Goal: Transaction & Acquisition: Purchase product/service

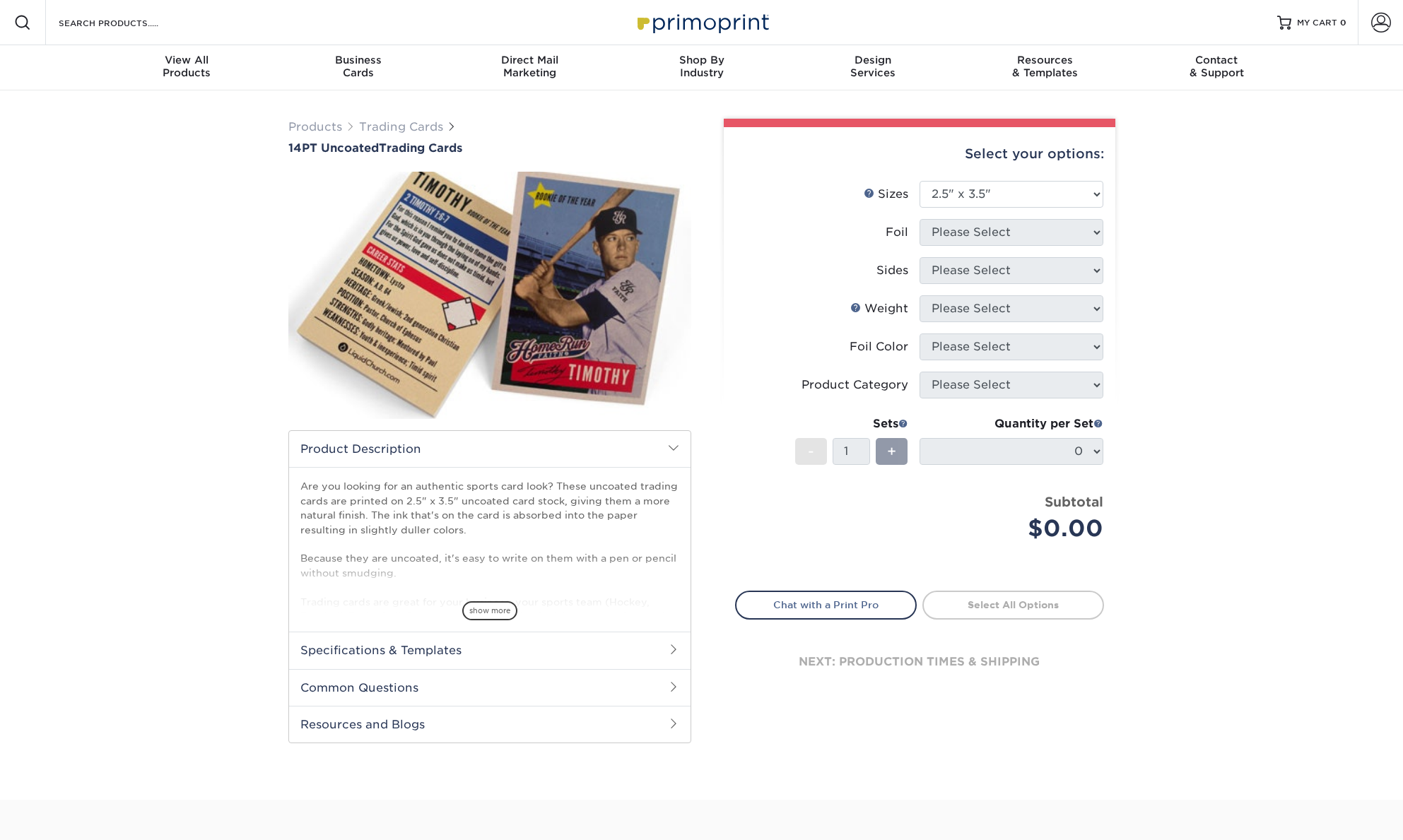
select select "2.50x3.50"
click at [1036, 195] on select "Please Select 2.5" x 3.5"" at bounding box center [1011, 194] width 184 height 27
click at [919, 181] on select "Please Select 2.5" x 3.5"" at bounding box center [1011, 194] width 184 height 27
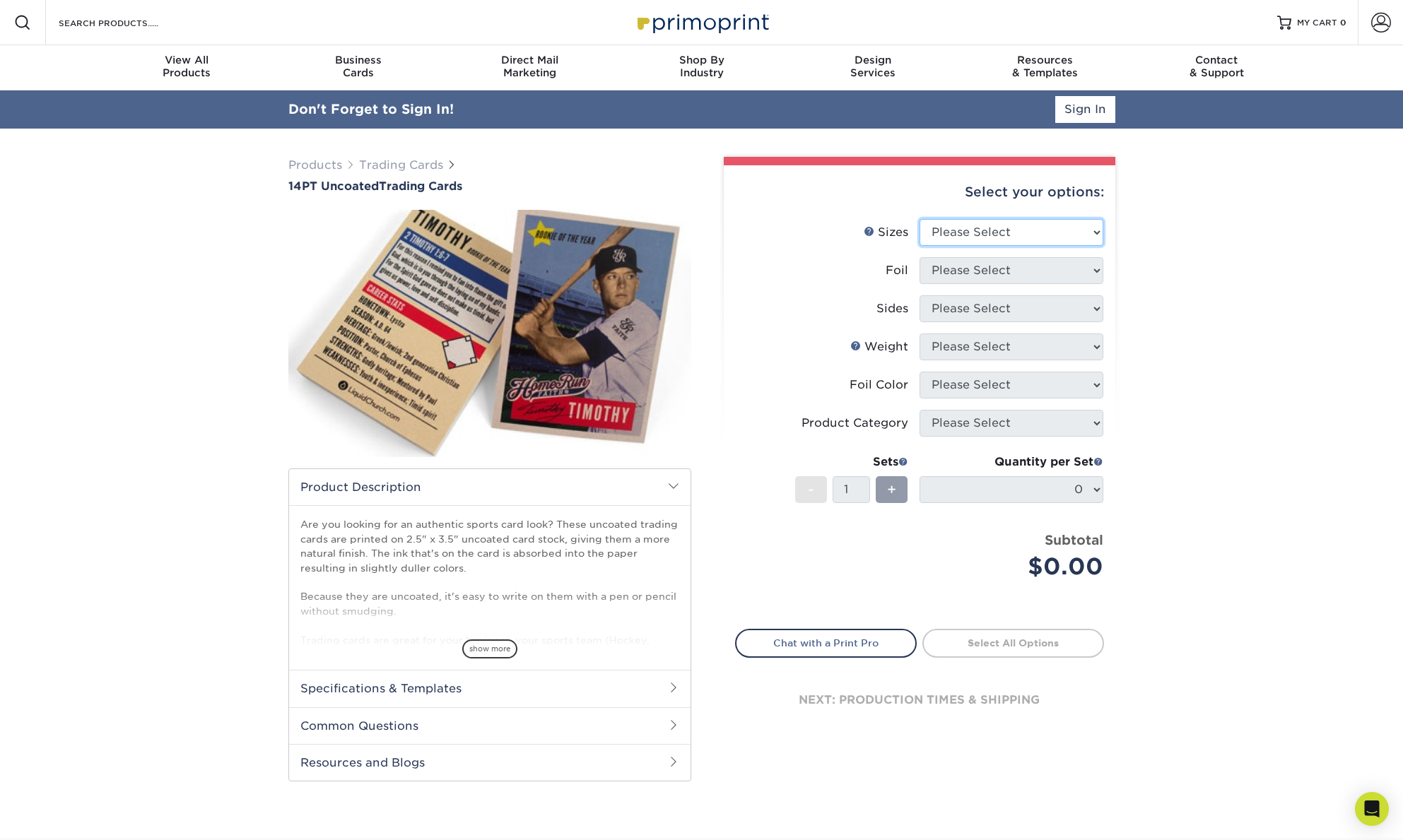
click at [1090, 231] on select "Please Select 2.5" x 3.5"" at bounding box center [1011, 233] width 184 height 27
select select "2.50x3.50"
click at [919, 219] on select "Please Select 2.5" x 3.5"" at bounding box center [1011, 233] width 184 height 27
click at [1098, 265] on select "Please Select Yes No" at bounding box center [1011, 270] width 184 height 27
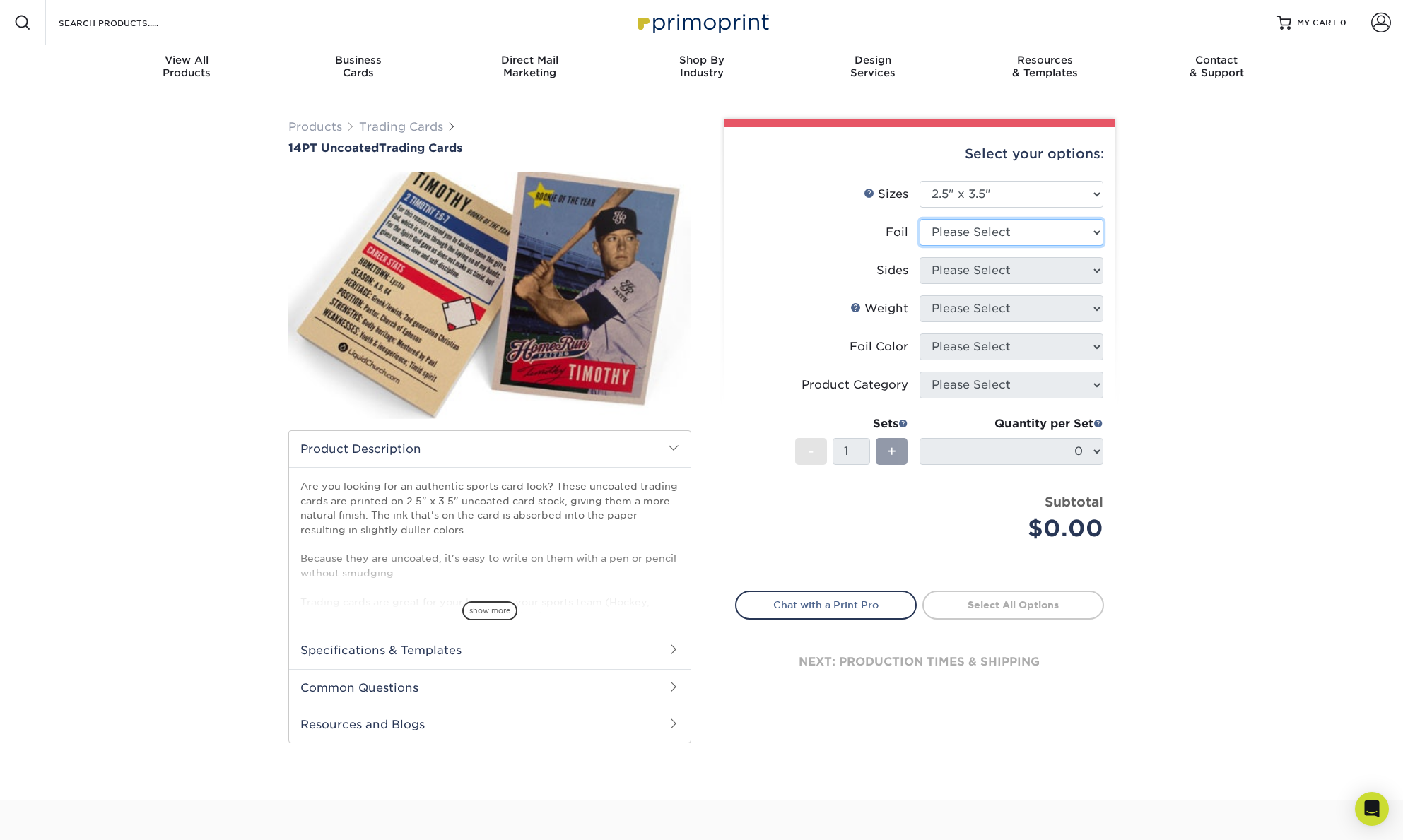
select select "0"
click at [919, 219] on select "Please Select Yes No" at bounding box center [1011, 233] width 184 height 27
click at [1092, 265] on select "Please Select Print Both Sides Print Front Only" at bounding box center [1011, 270] width 184 height 27
select select "13abbda7-1d64-4f25-8bb2-c179b224825d"
click at [919, 257] on select "Please Select Print Both Sides Print Front Only" at bounding box center [1011, 270] width 184 height 27
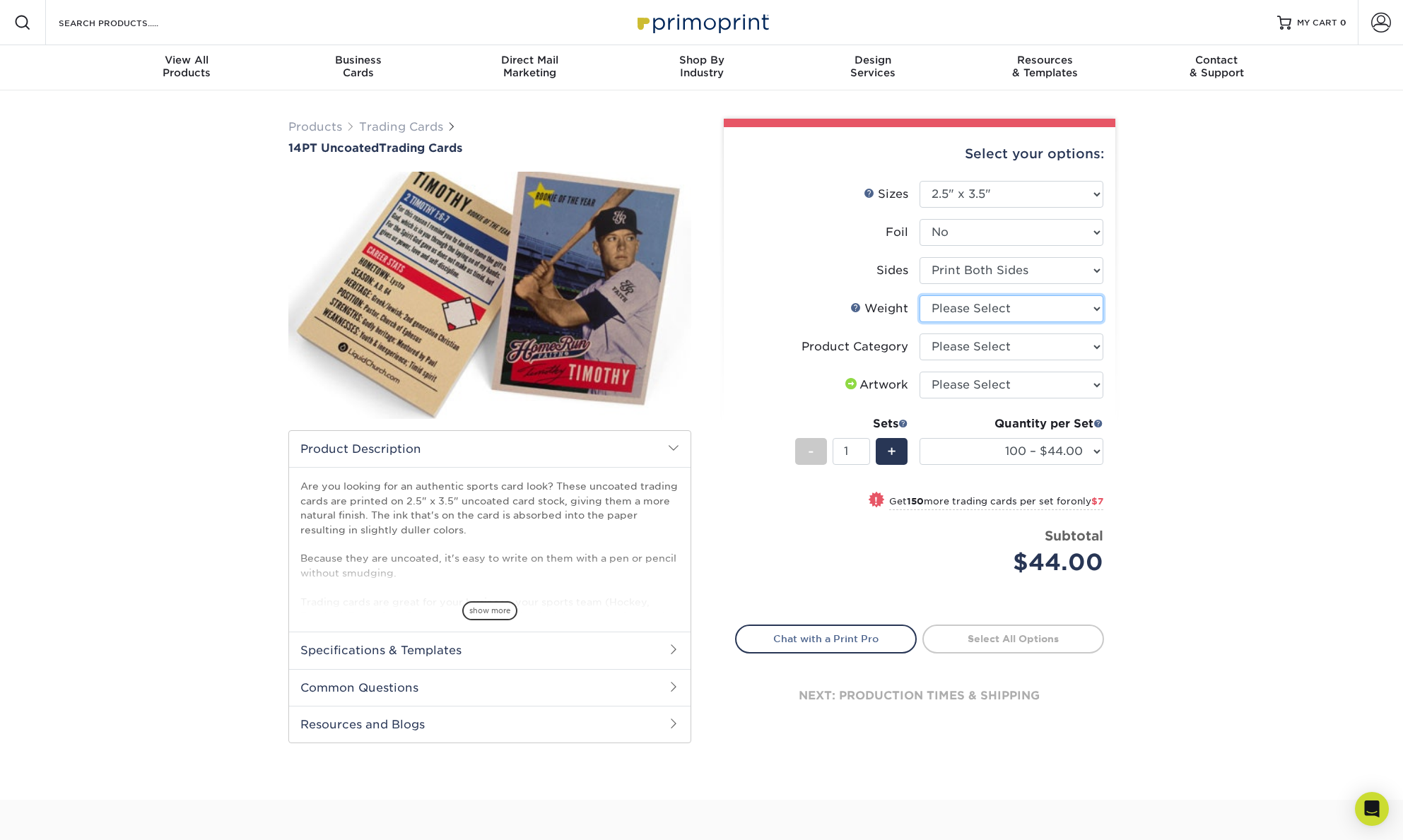
click at [1097, 305] on select "Please Select 14PT Uncoated" at bounding box center [1011, 309] width 184 height 27
select select "14PT Uncoated"
click at [919, 295] on select "Please Select 14PT Uncoated" at bounding box center [1011, 309] width 184 height 27
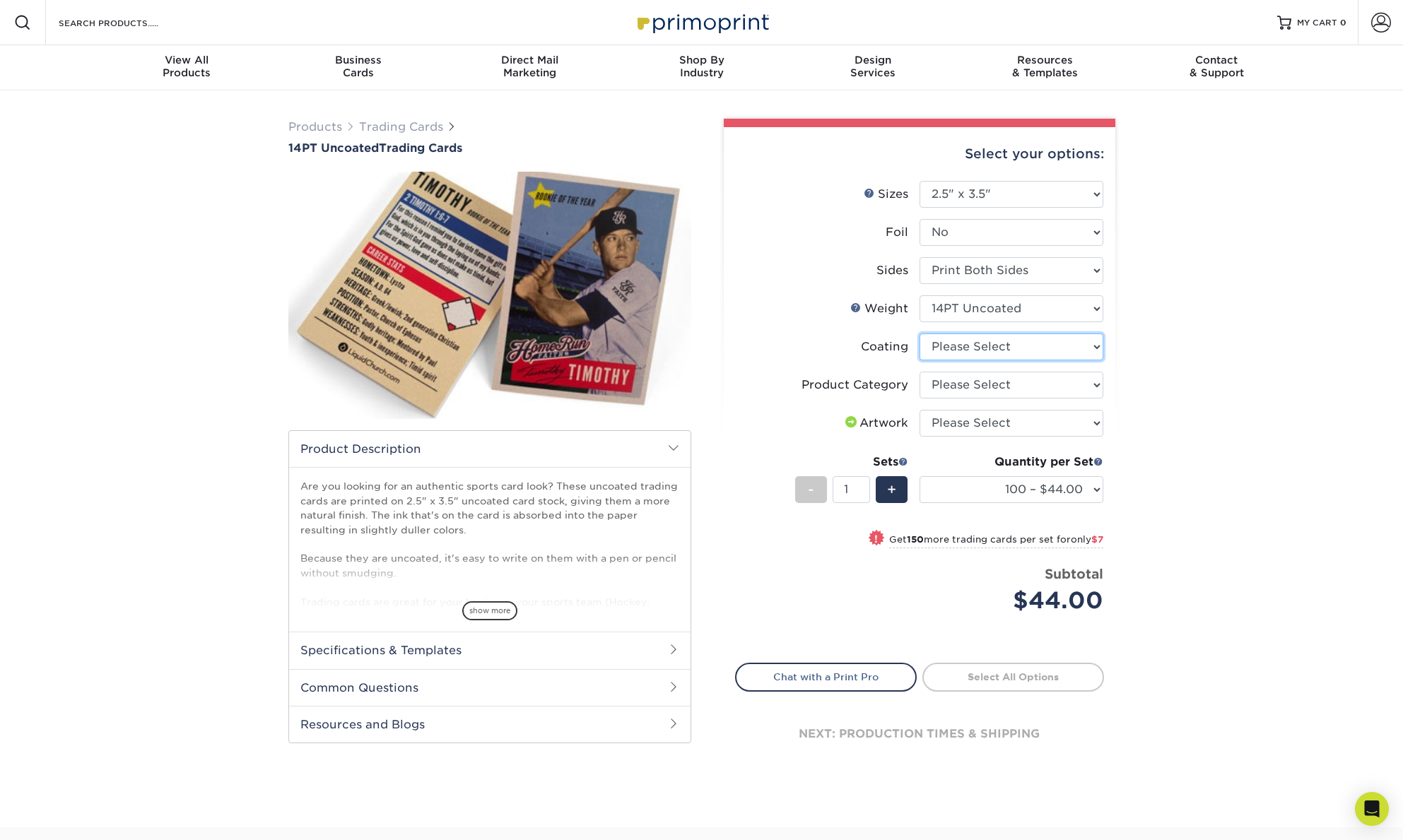
click at [1096, 349] on select at bounding box center [1011, 346] width 184 height 27
select select "3e7618de-abca-4bda-9f97-8b9129e913d8"
click at [919, 333] on select at bounding box center [1011, 346] width 184 height 27
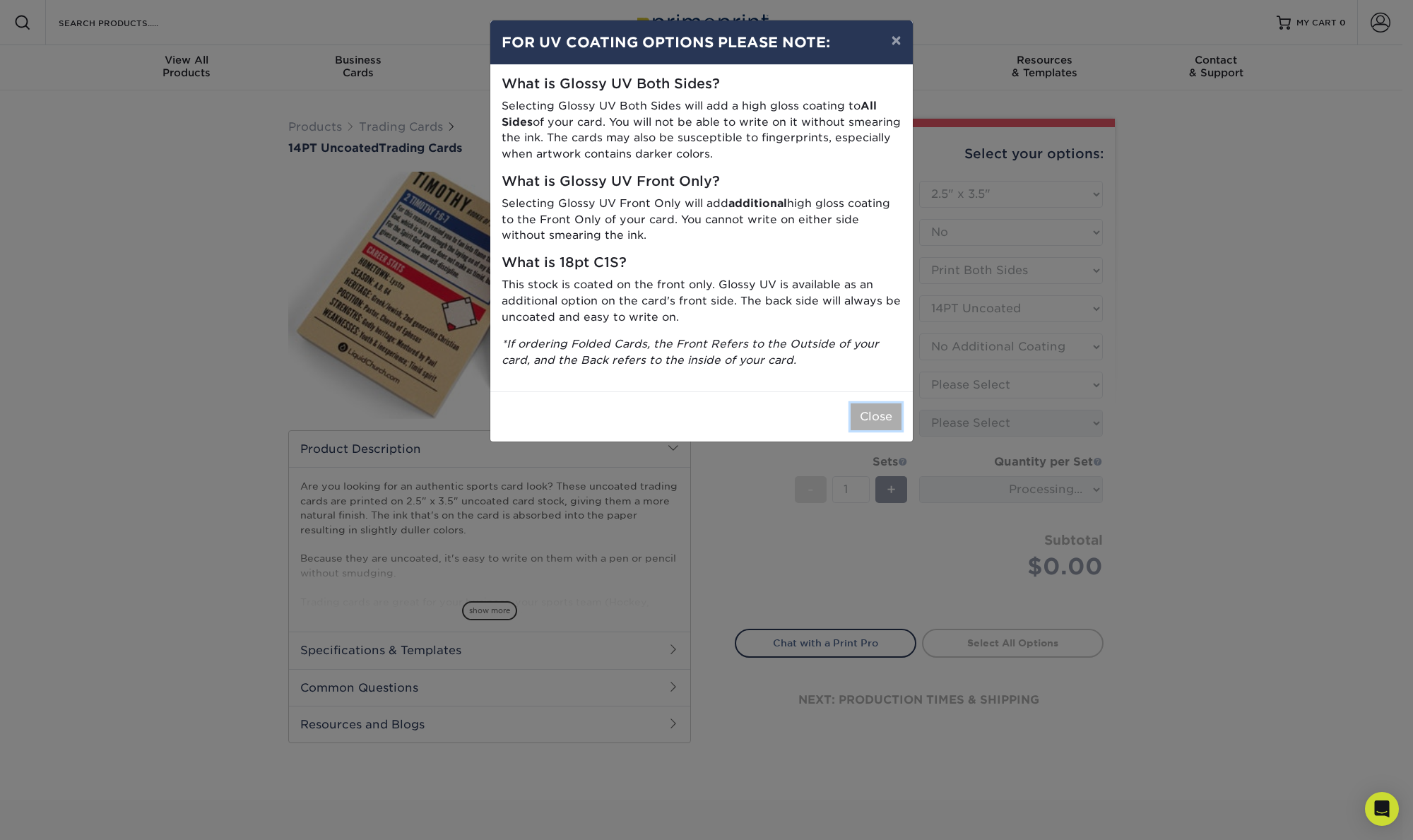
click at [873, 420] on button "Close" at bounding box center [875, 417] width 51 height 27
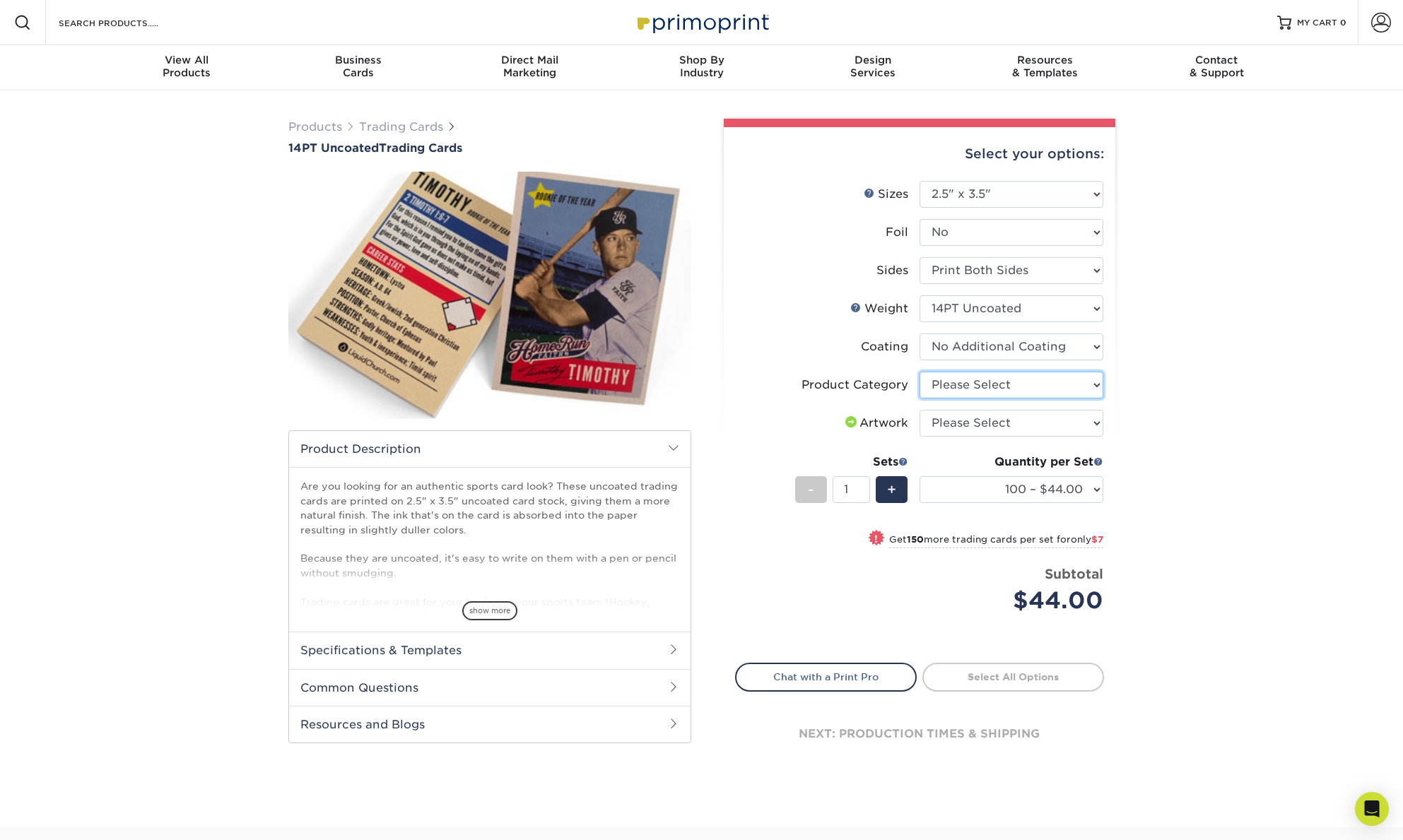
click at [1096, 383] on select "Please Select Trading Cards" at bounding box center [1011, 385] width 184 height 27
select select "c2f9bce9-36c2-409d-b101-c29d9d031e18"
click at [919, 371] on select "Please Select Trading Cards" at bounding box center [1011, 385] width 184 height 27
click at [1097, 424] on select "Please Select I will upload files I need a design - $100" at bounding box center [1011, 423] width 184 height 27
select select "upload"
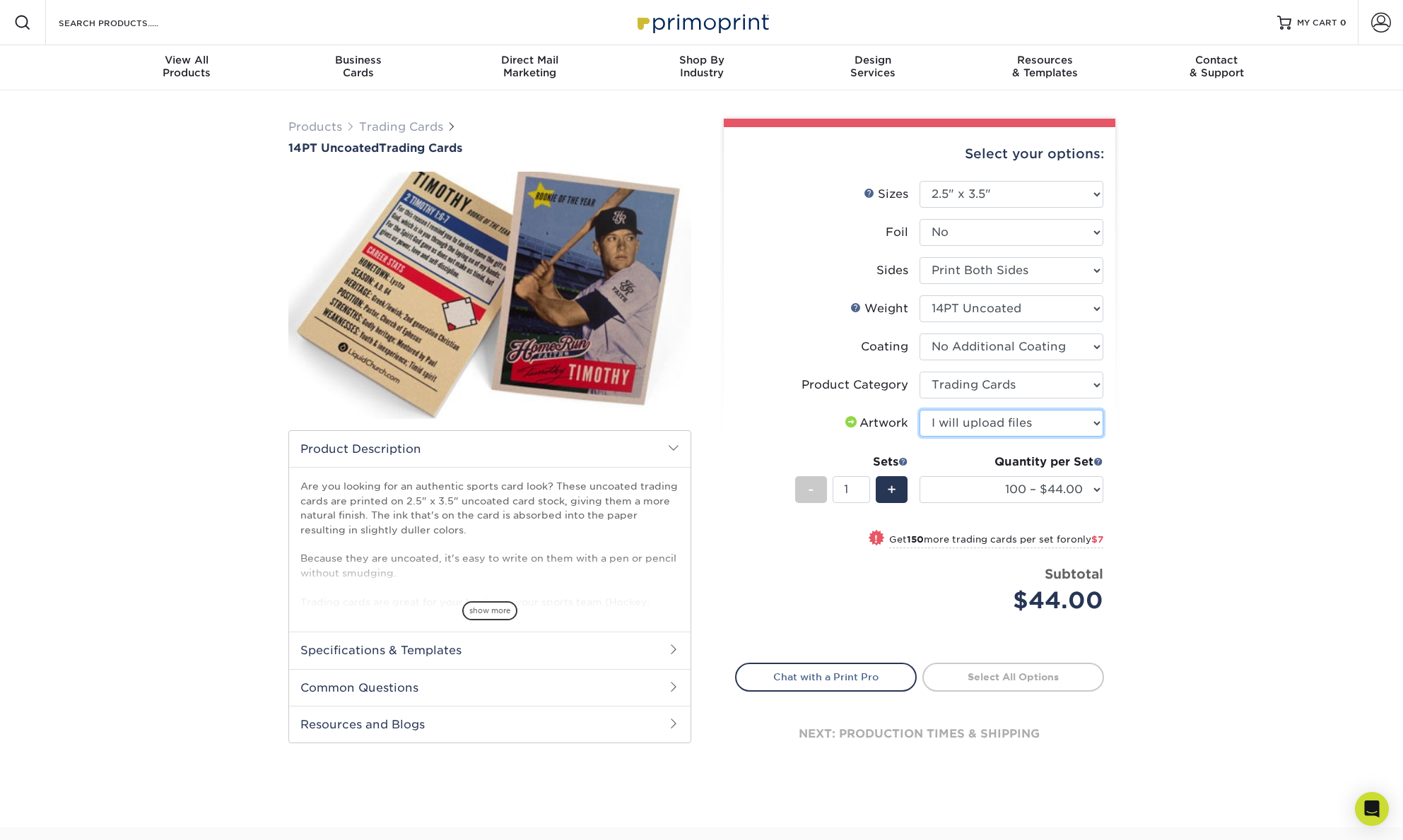
click at [919, 410] on select "Please Select I will upload files I need a design - $100" at bounding box center [1011, 423] width 184 height 27
click at [1164, 518] on div "Products Trading Cards 14PT Uncoated Trading Cards show more Templates" at bounding box center [702, 458] width 1403 height 737
click at [1027, 679] on link "Proceed to Shipping" at bounding box center [1013, 675] width 182 height 25
type input "Set 1"
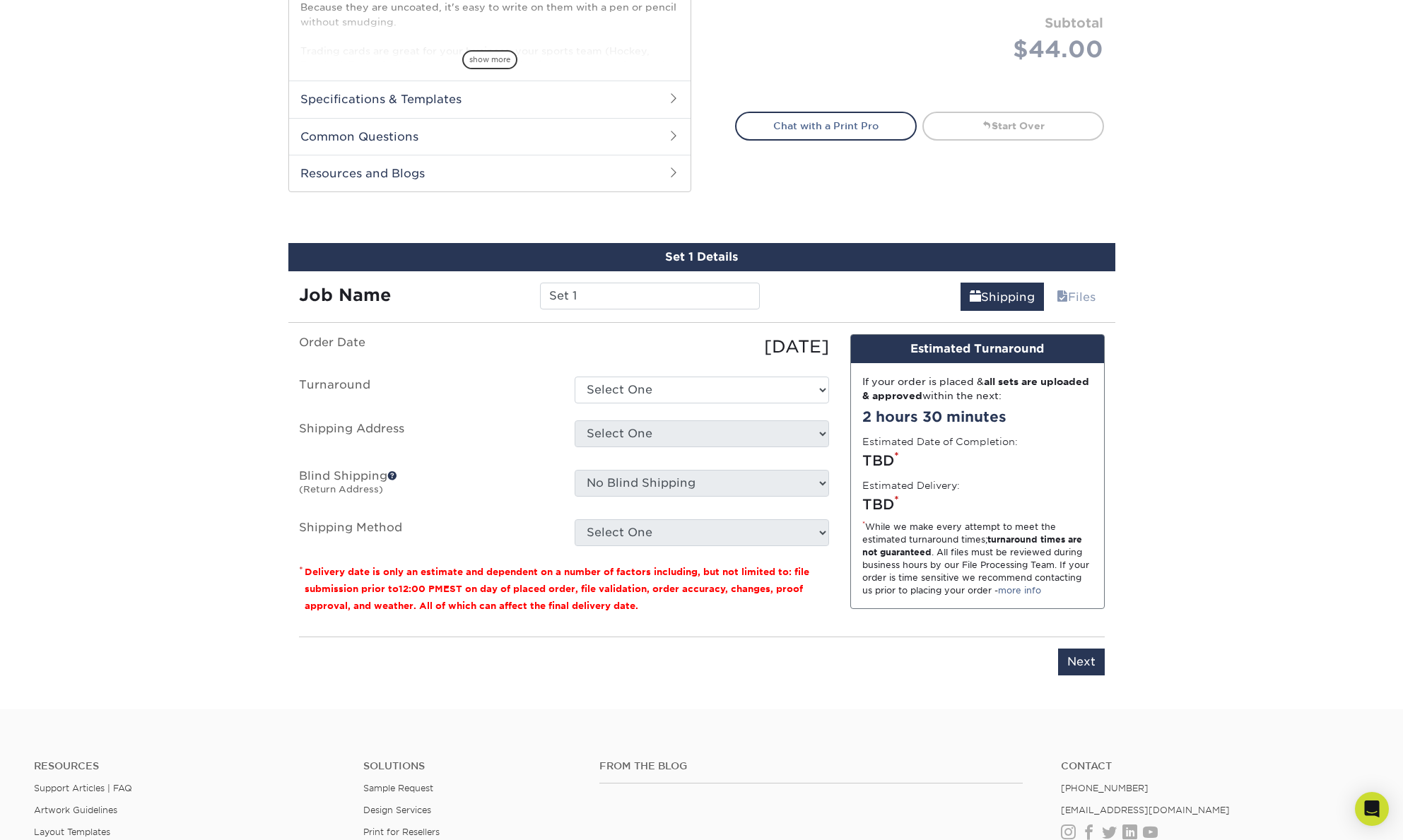
scroll to position [701, 0]
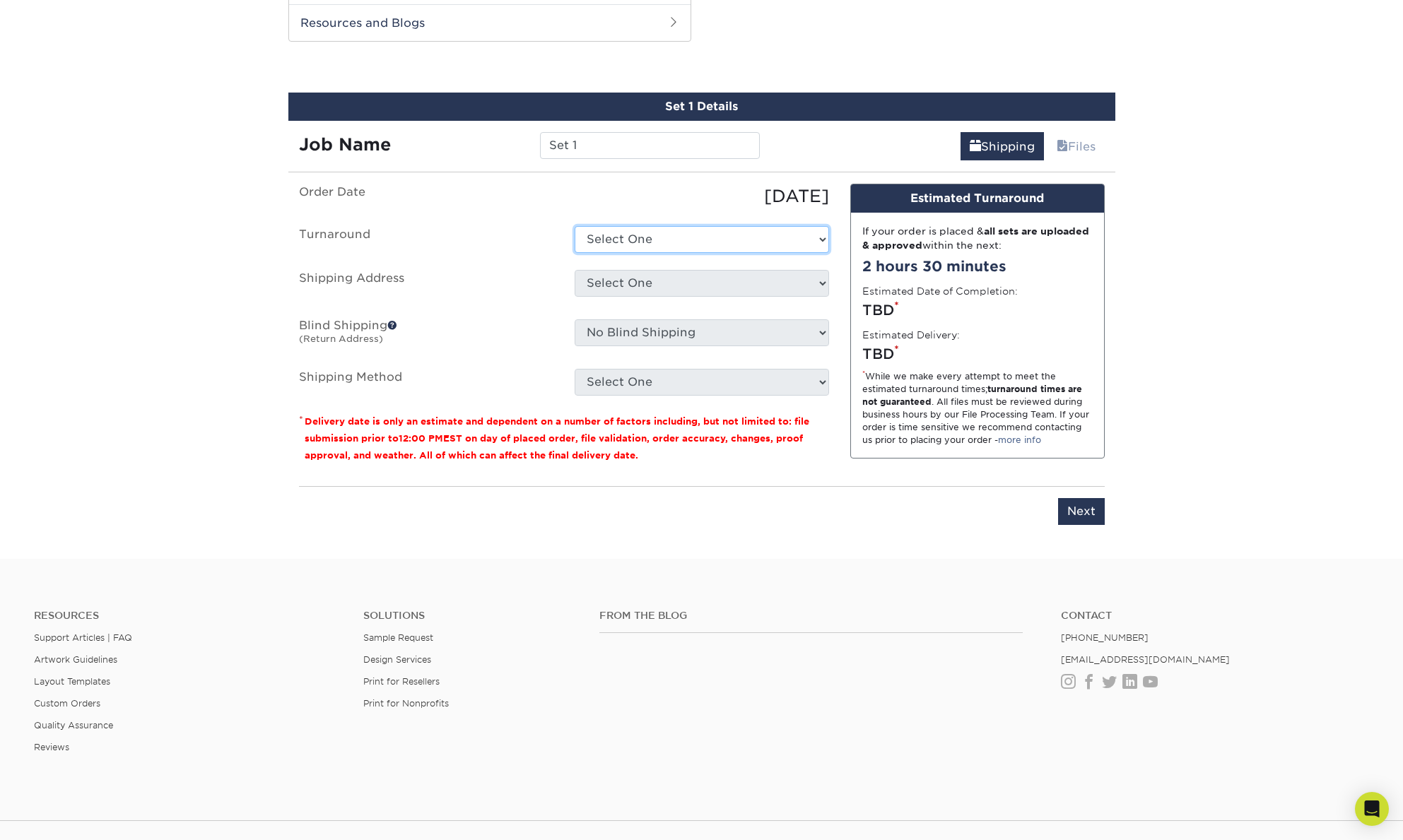
click at [607, 233] on select "Select One 2-4 Business Days 2 Day Next Business Day" at bounding box center [702, 239] width 254 height 27
select select "b4a3e394-1d8e-43ea-8c6e-2db4cb57cbe9"
click at [574, 226] on select "Select One 2-4 Business Days 2 Day Next Business Day" at bounding box center [702, 239] width 254 height 27
click at [614, 280] on select "Select One + Add New Address - Login" at bounding box center [702, 284] width 254 height 27
select select "newaddress"
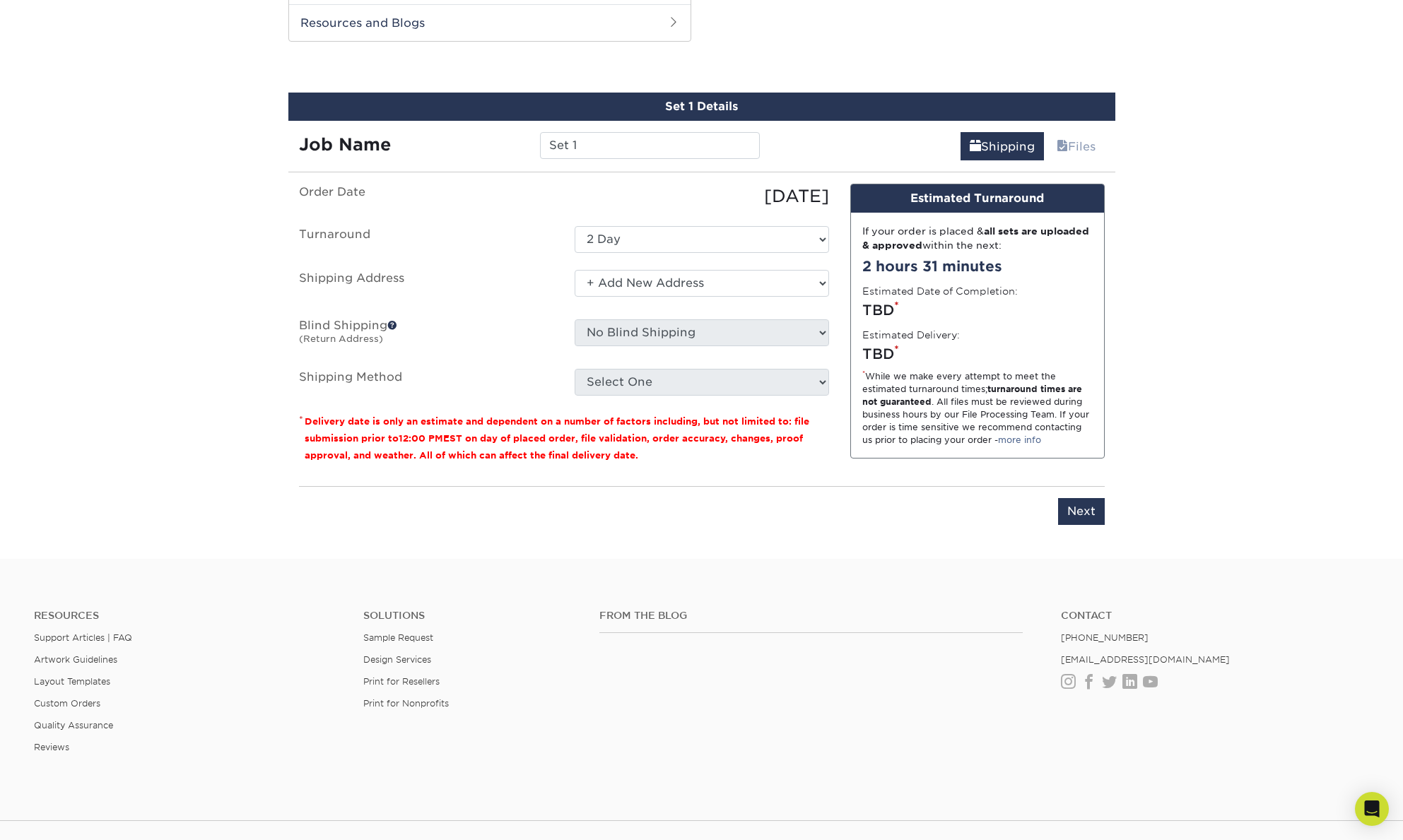
click at [574, 270] on select "Select One + Add New Address - Login" at bounding box center [702, 284] width 254 height 27
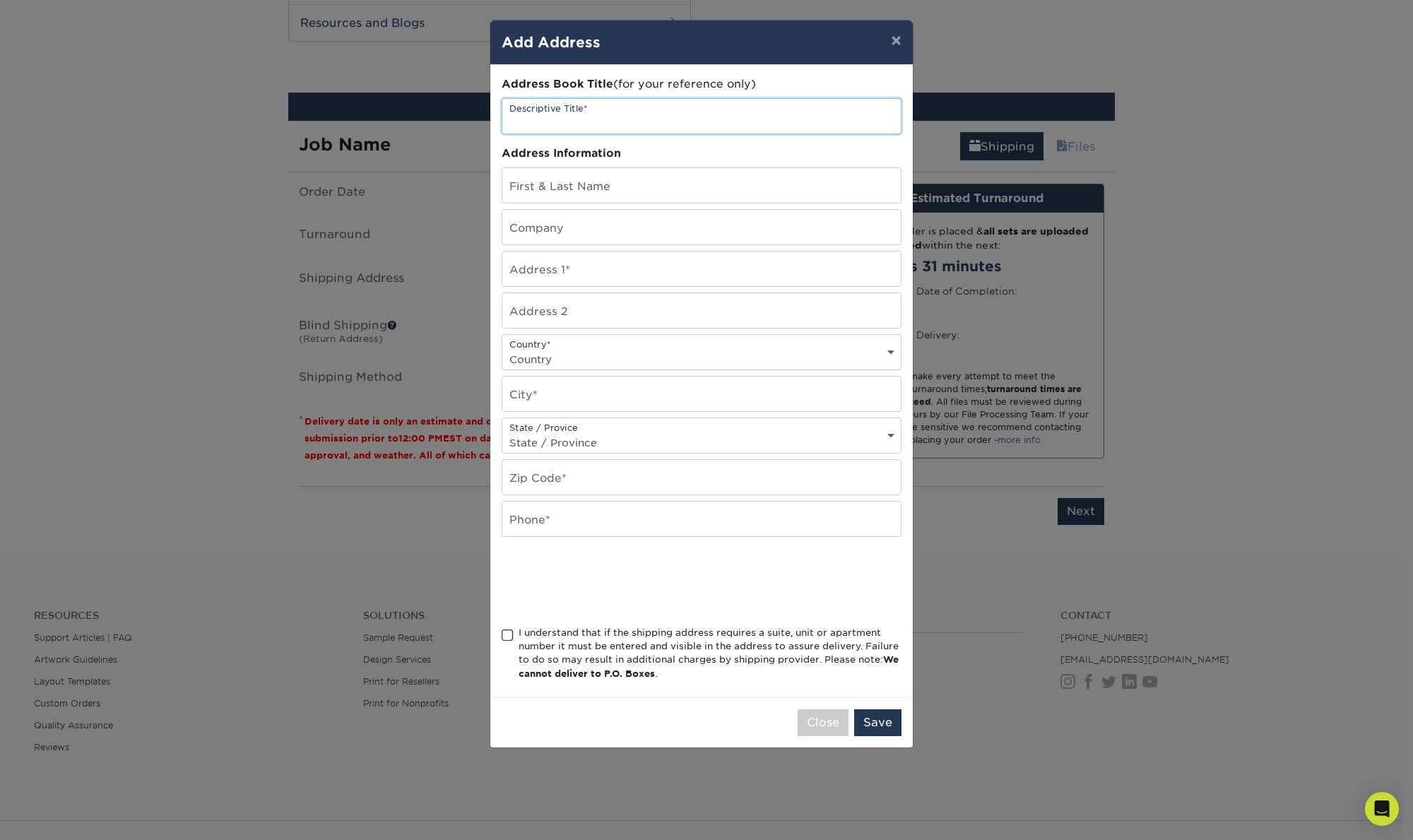
click at [565, 118] on input "text" at bounding box center [701, 115] width 398 height 34
type input "Boss"
click at [578, 190] on input "text" at bounding box center [701, 185] width 398 height 34
type input "Mark Du Mez"
type input "257 Treehouse TRL"
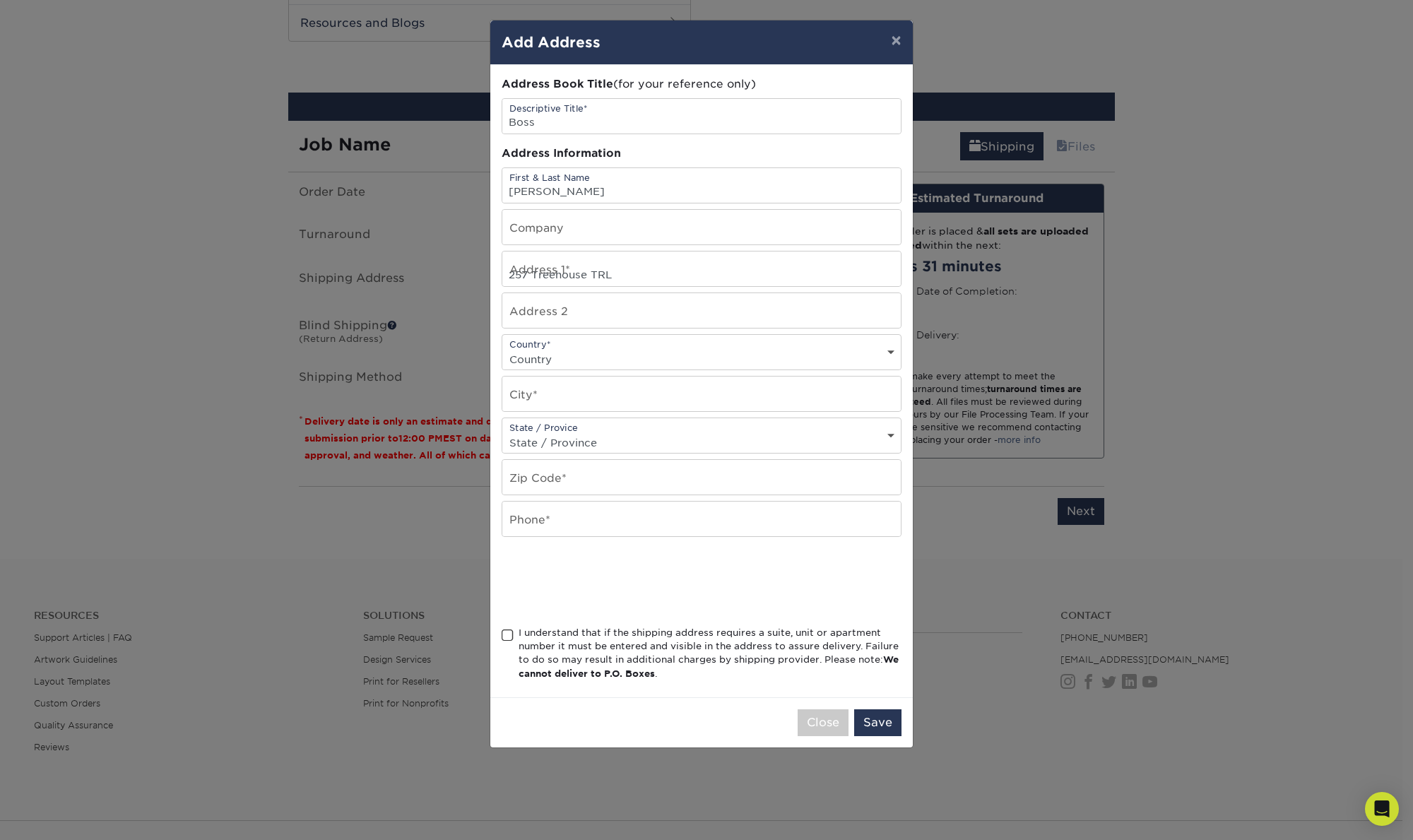
select select "US"
type input "Dunlap"
select select "TN"
type input "37327"
type input "8083449013"
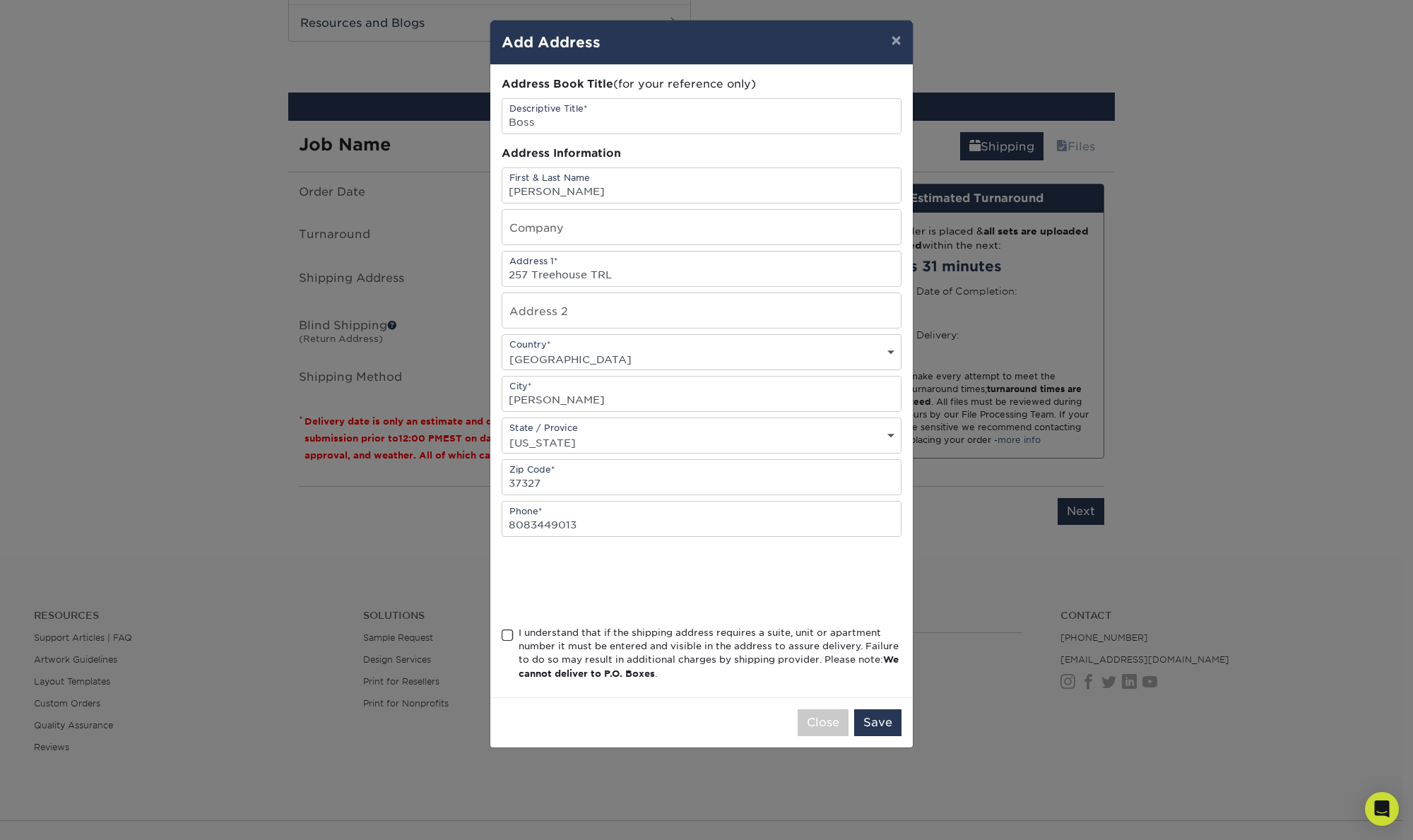
drag, startPoint x: 508, startPoint y: 633, endPoint x: 574, endPoint y: 651, distance: 68.4
click at [509, 634] on span at bounding box center [507, 635] width 12 height 13
click at [0, 0] on input "I understand that if the shipping address requires a suite, unit or apartment n…" at bounding box center [0, 0] width 0 height 0
click at [887, 721] on button "Save" at bounding box center [878, 723] width 48 height 27
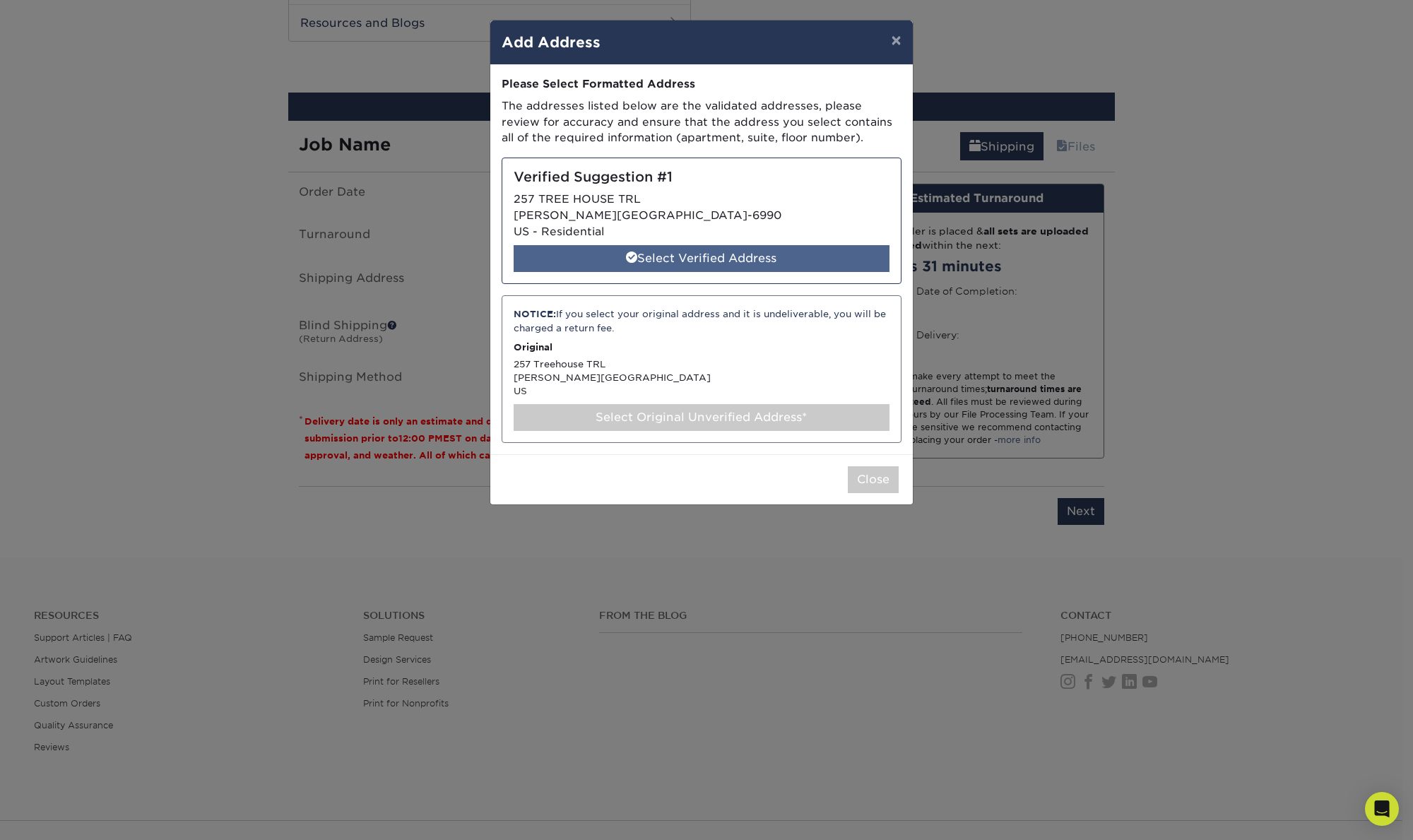
click at [724, 254] on div "Select Verified Address" at bounding box center [701, 259] width 376 height 27
select select "285902"
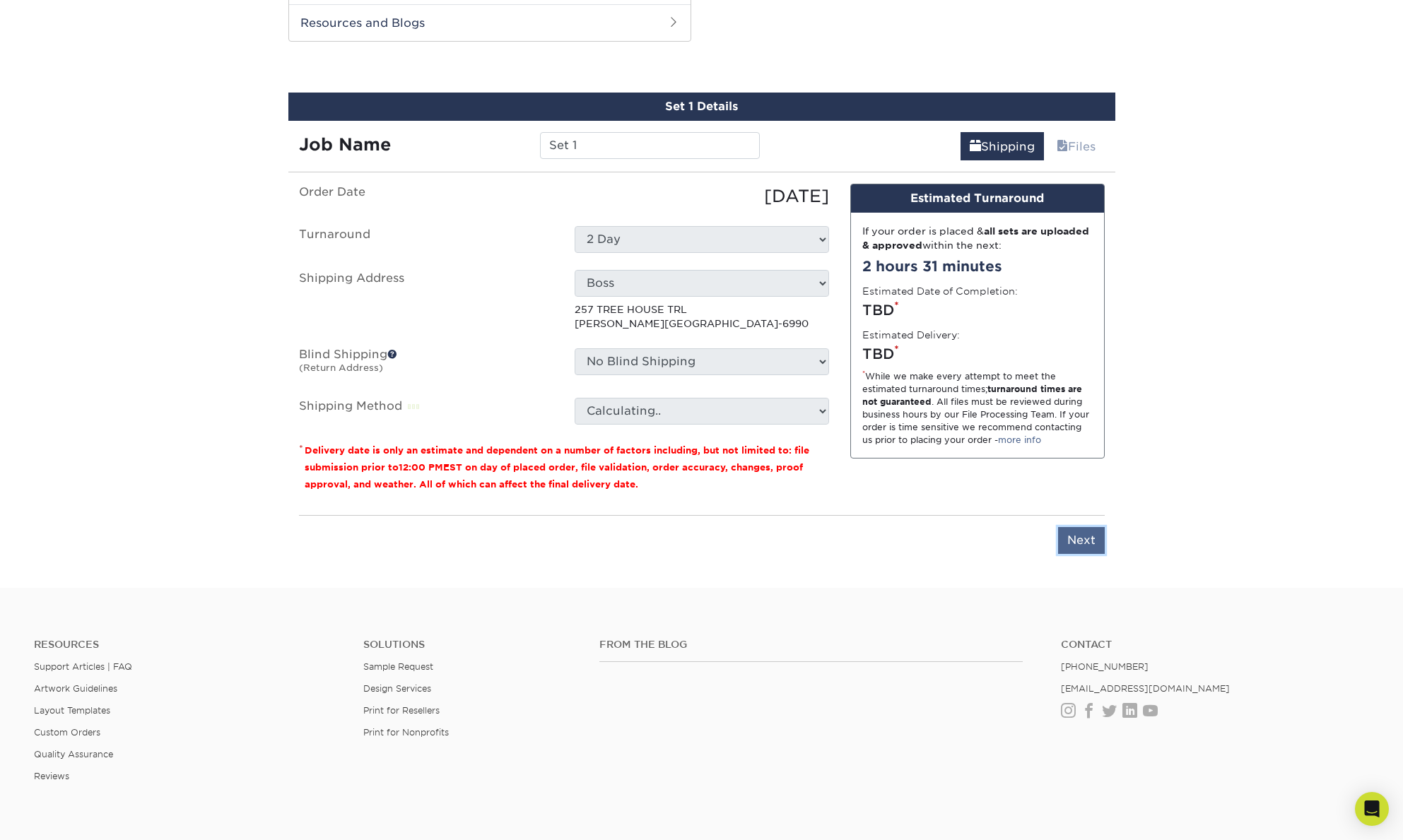
click at [1081, 547] on input "Next" at bounding box center [1082, 540] width 47 height 27
type input "Next"
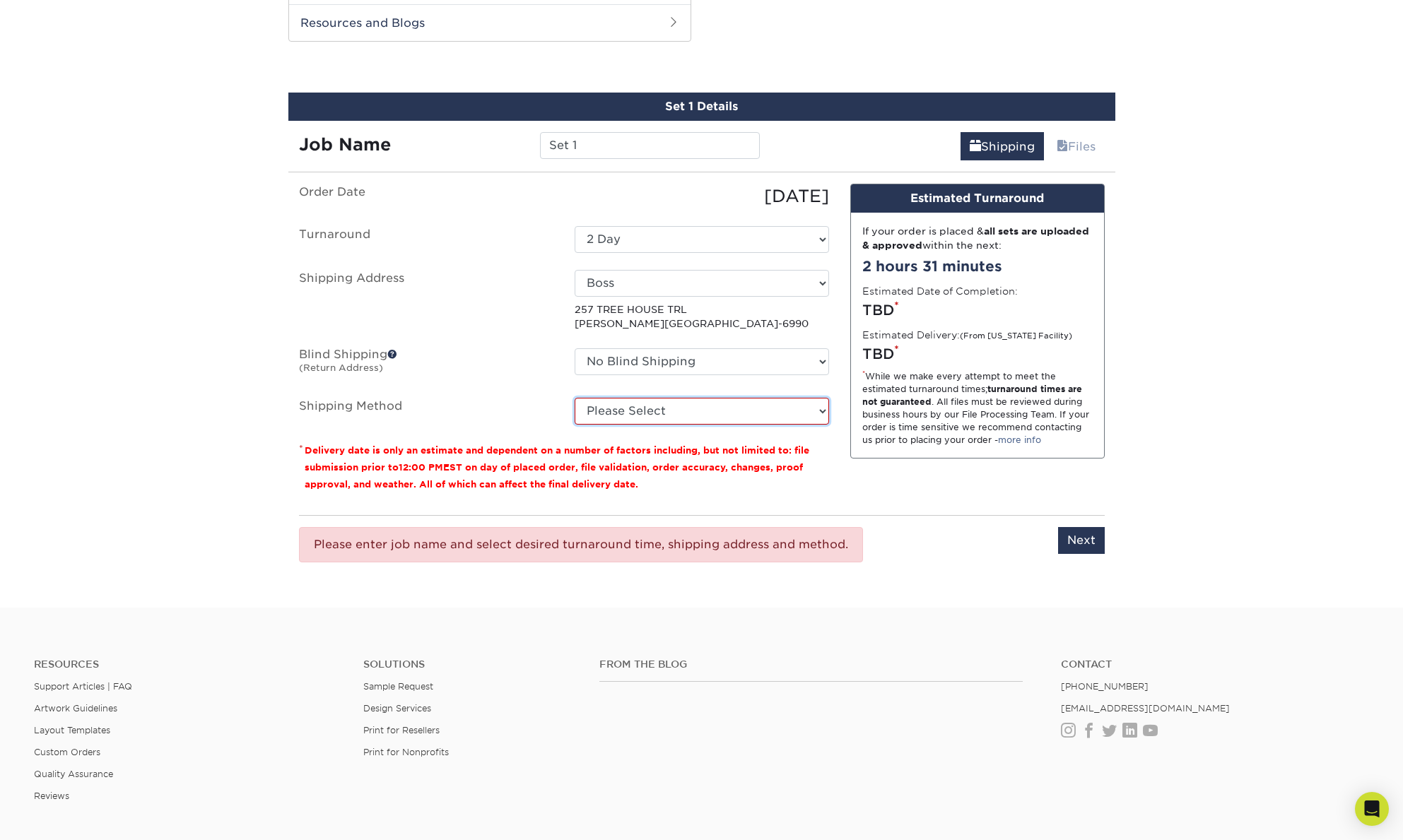
click at [672, 412] on select "Please Select Ground Shipping (+$39.85) 3 Day Shipping Service (+$45.30) 2 Day …" at bounding box center [702, 411] width 254 height 27
select select "03"
click at [574, 397] on select "Please Select Ground Shipping (+$39.85) 3 Day Shipping Service (+$45.30) 2 Day …" at bounding box center [702, 411] width 254 height 27
click at [1086, 546] on input "Next" at bounding box center [1082, 540] width 47 height 27
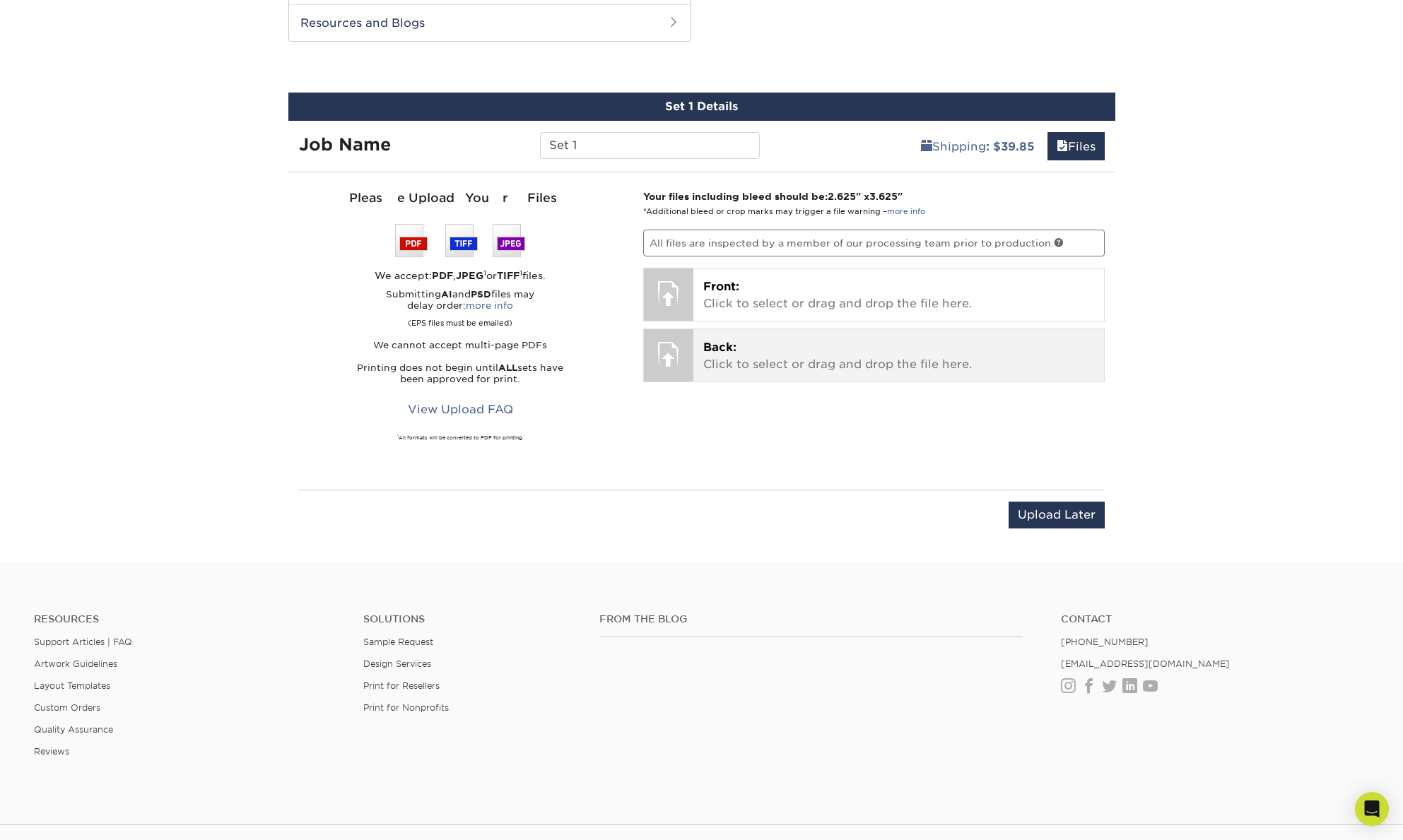
click at [732, 358] on p "Back: Click to select or drag and drop the file here." at bounding box center [898, 356] width 391 height 34
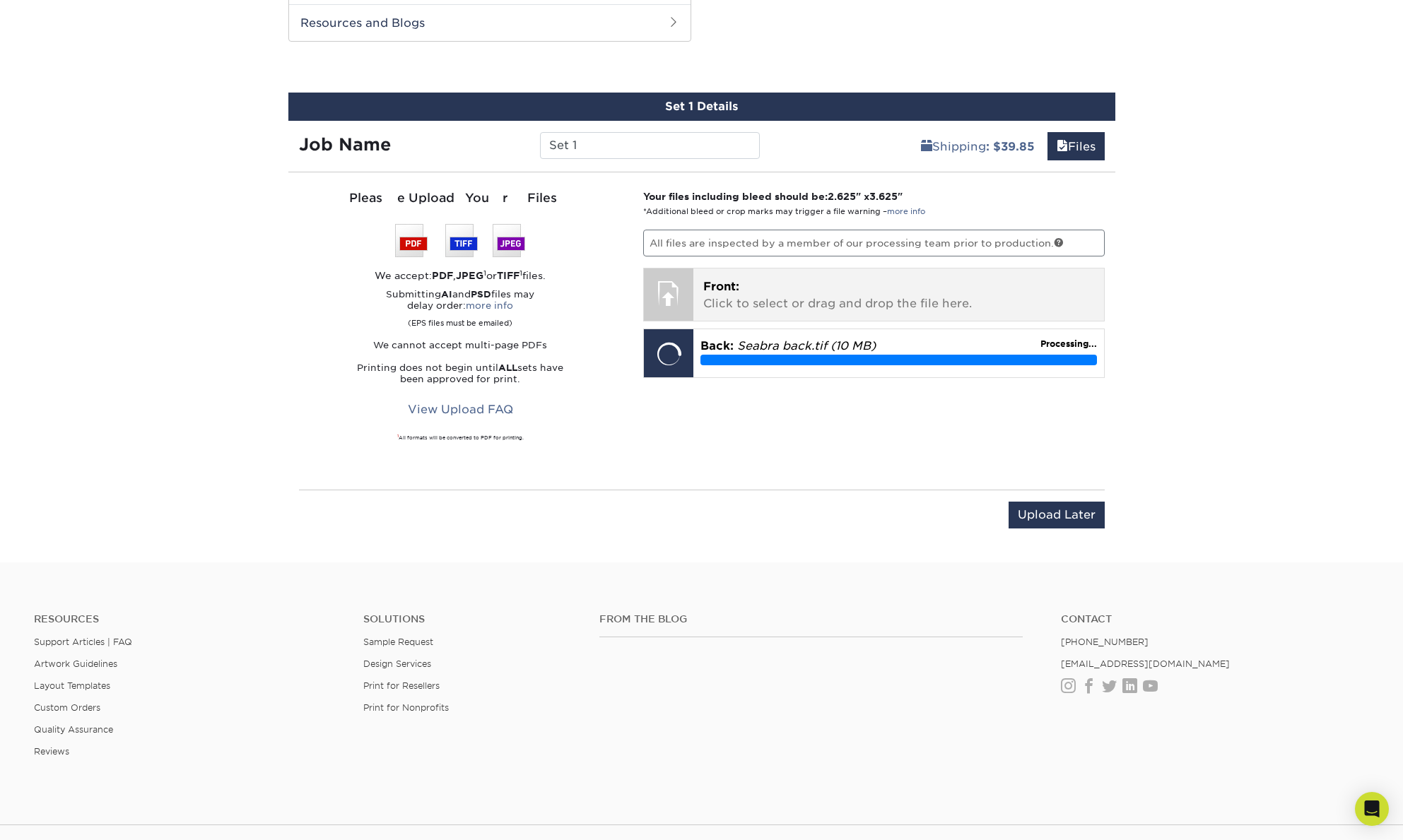
click at [743, 289] on p "Front: Click to select or drag and drop the file here." at bounding box center [898, 295] width 391 height 34
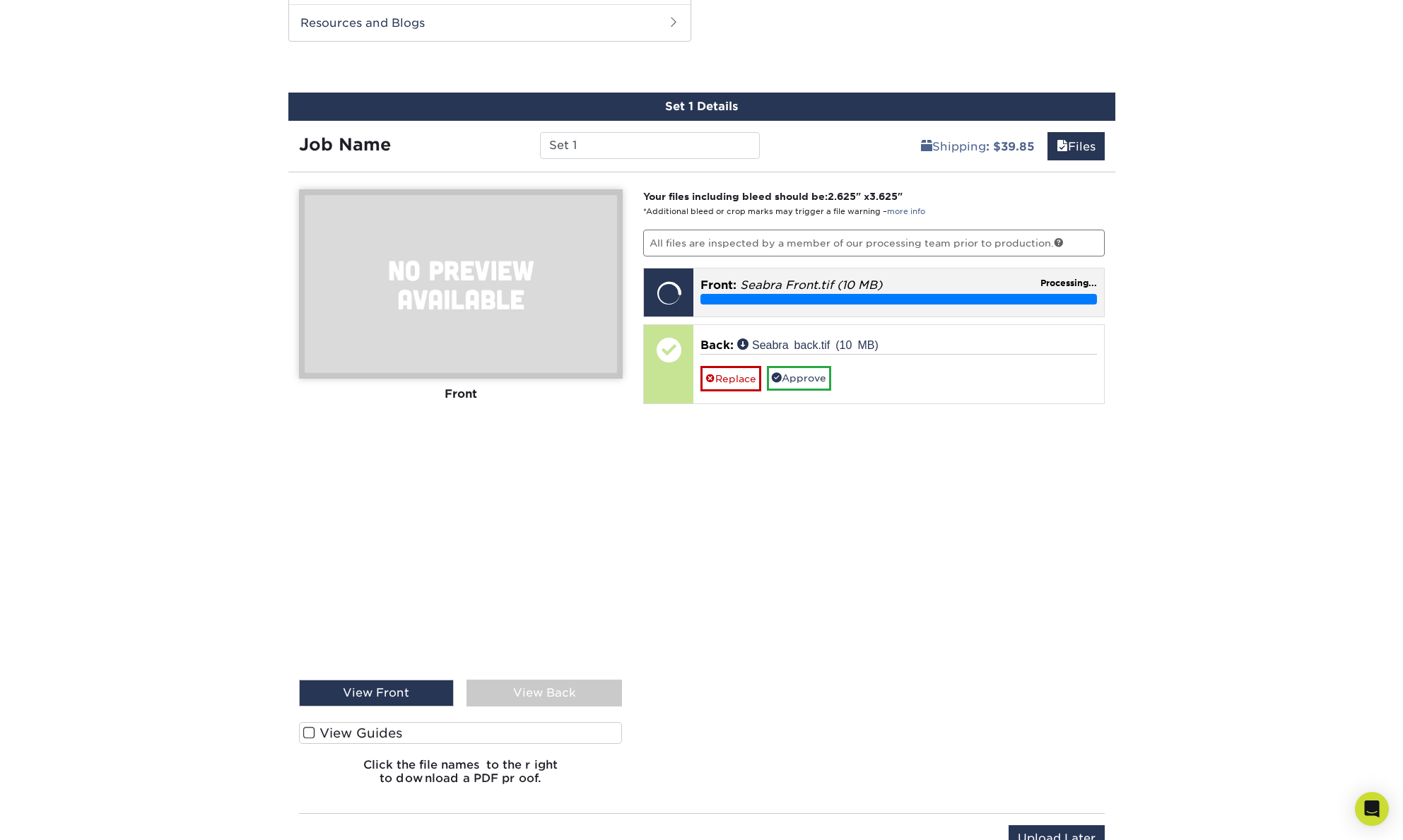
click at [779, 288] on em "Seabra Front.tif (10 MB)" at bounding box center [811, 285] width 142 height 13
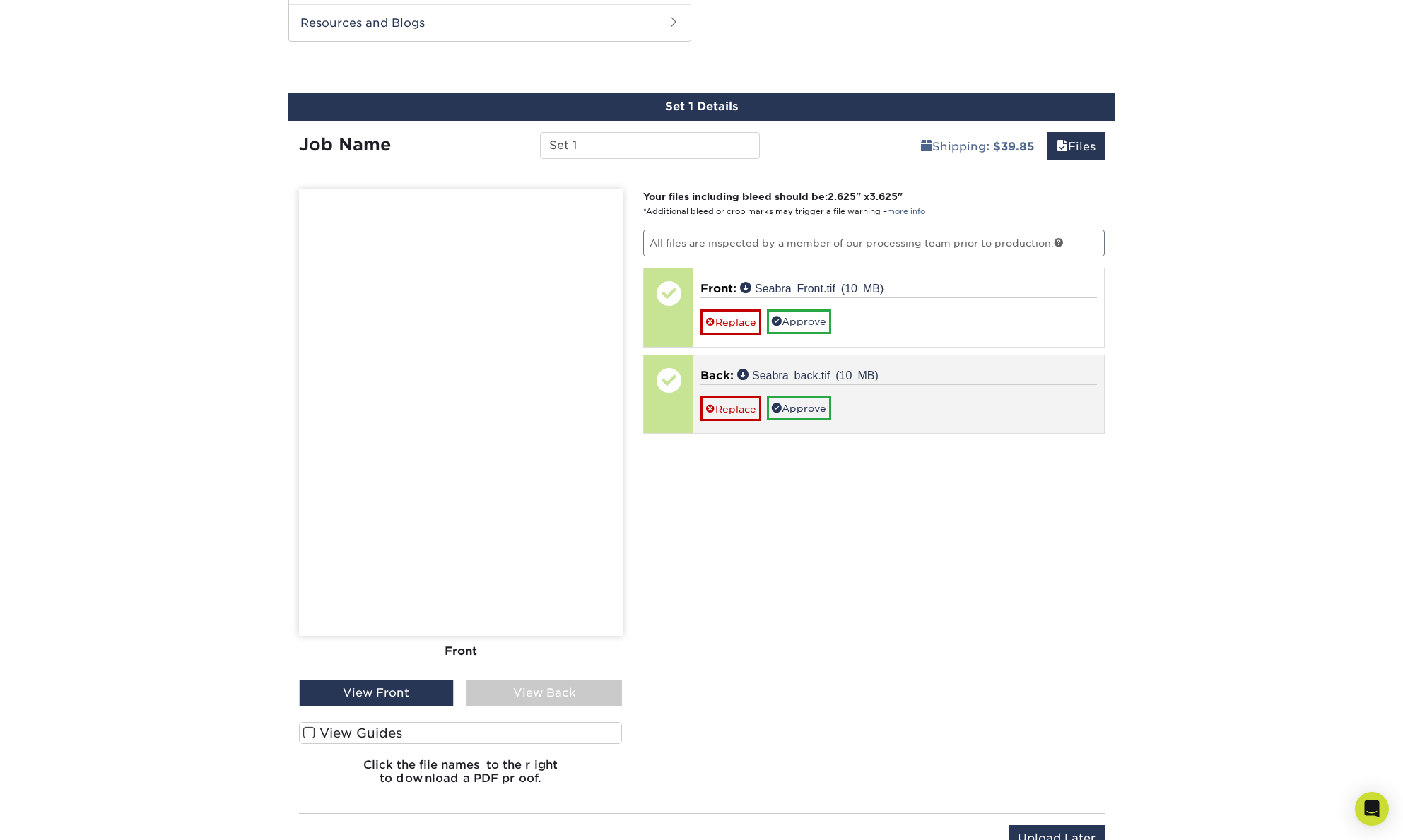
click at [928, 372] on p "Back: Seabra back.tif (10 MB)" at bounding box center [899, 376] width 397 height 17
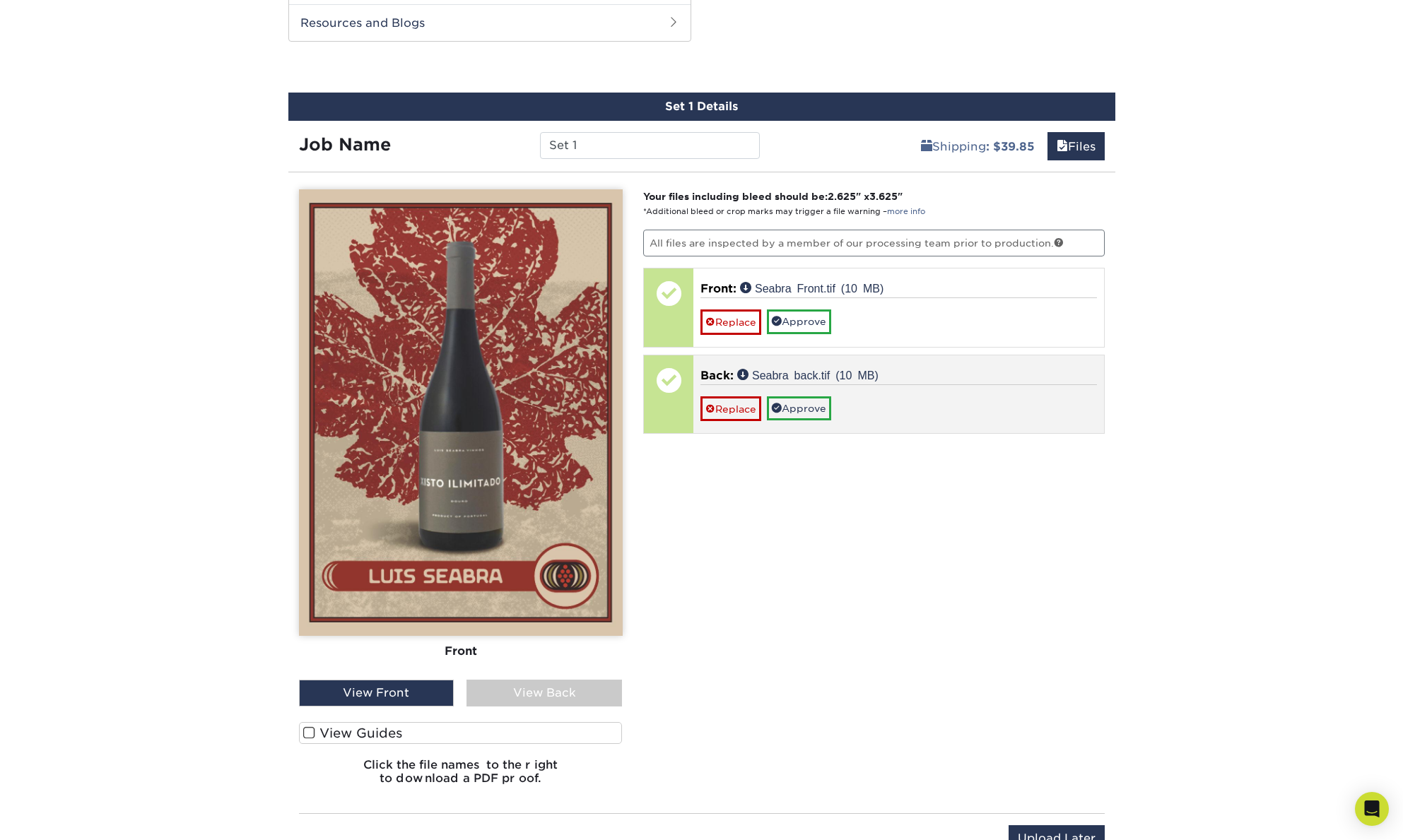
click at [927, 405] on div "Replace Approve" at bounding box center [899, 402] width 397 height 37
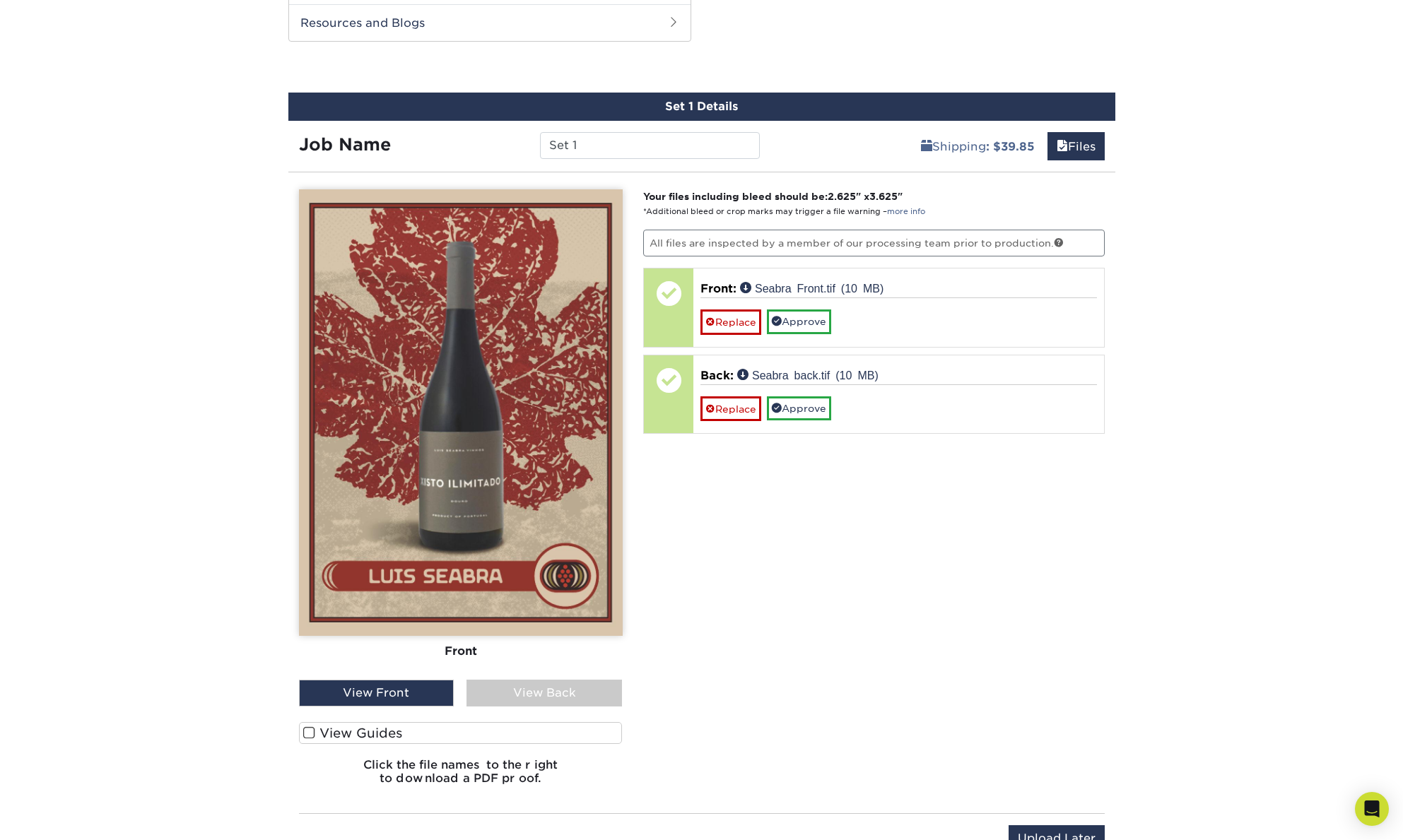
click at [542, 693] on div "View Back" at bounding box center [544, 693] width 156 height 27
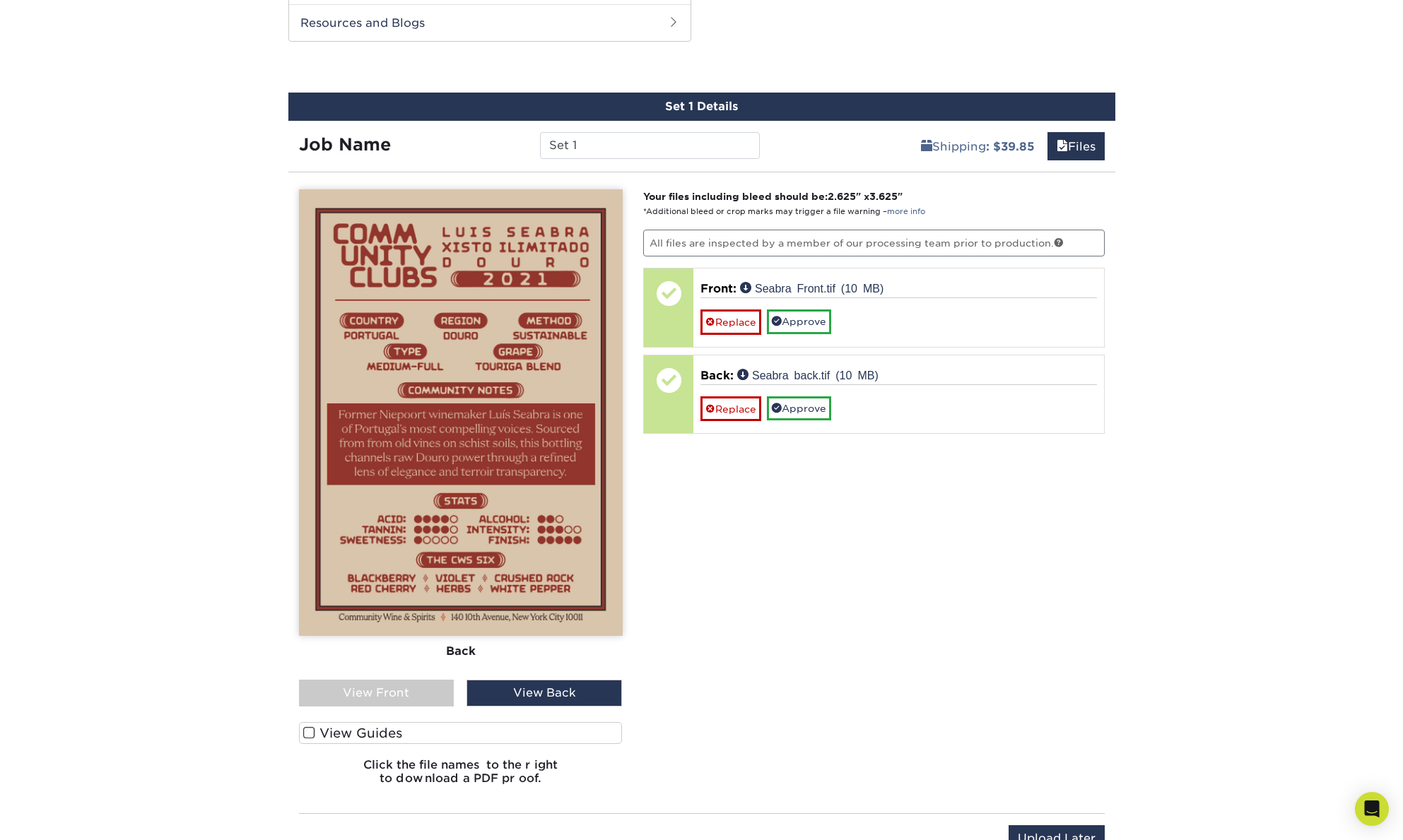
click at [404, 689] on div "View Front" at bounding box center [377, 693] width 156 height 27
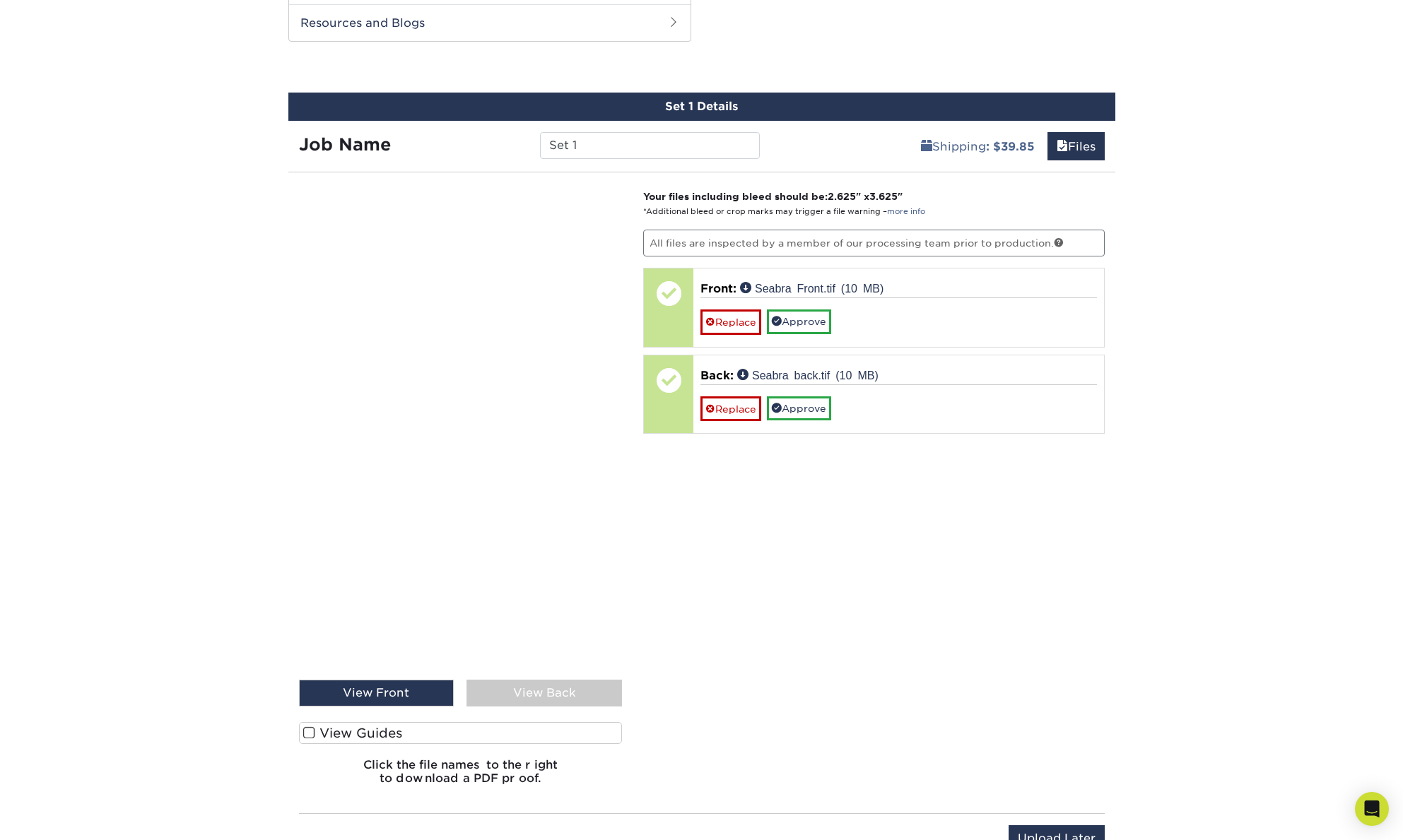
click at [492, 692] on div "View Back" at bounding box center [544, 693] width 156 height 27
